Goal: Information Seeking & Learning: Learn about a topic

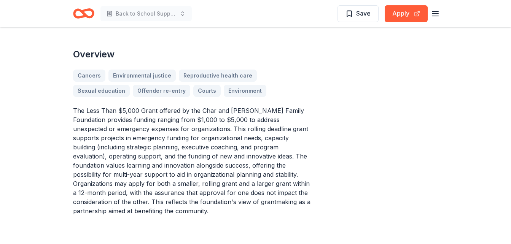
scroll to position [259, 0]
